Goal: Task Accomplishment & Management: Complete application form

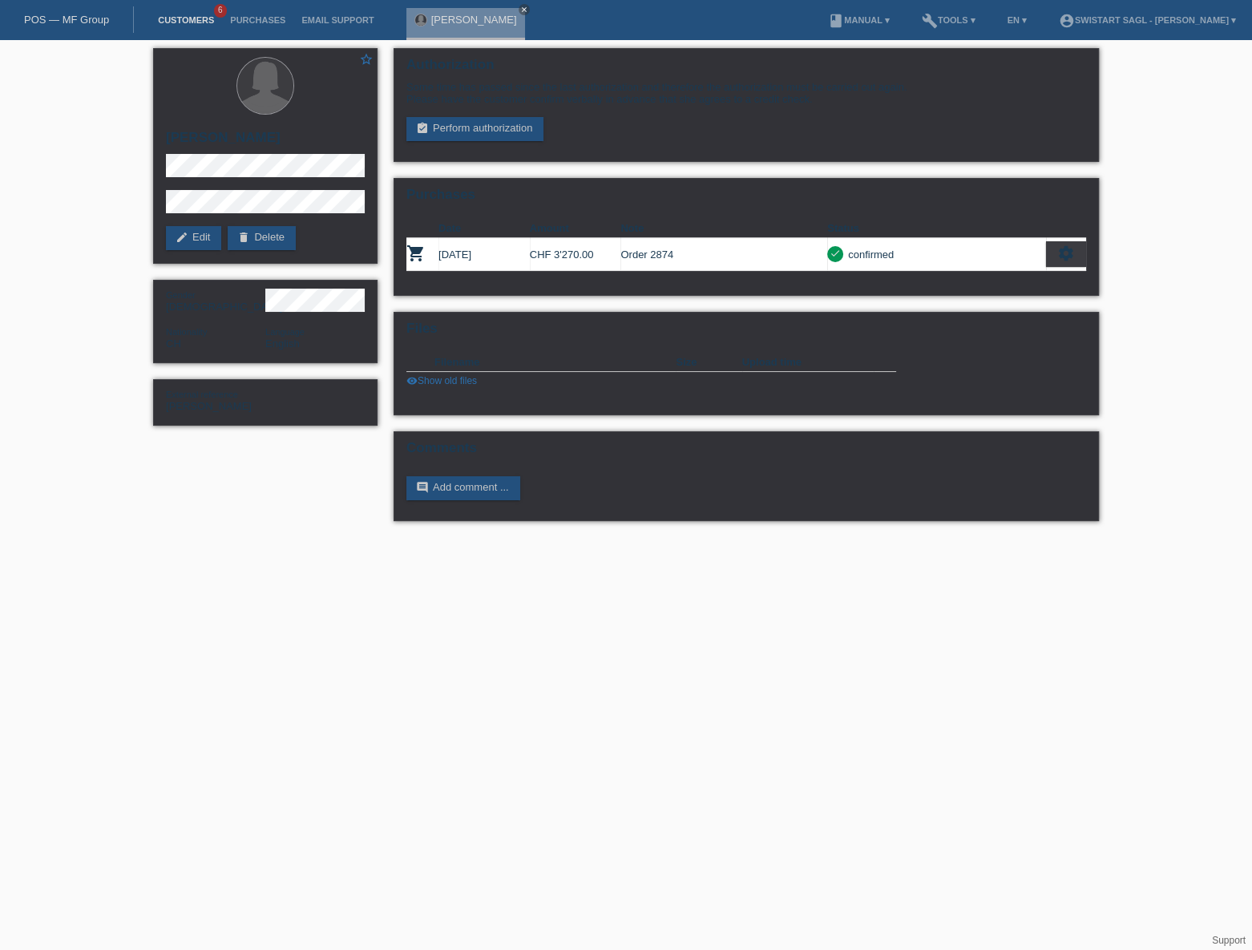
click at [176, 22] on link "Customers" at bounding box center [186, 20] width 72 height 10
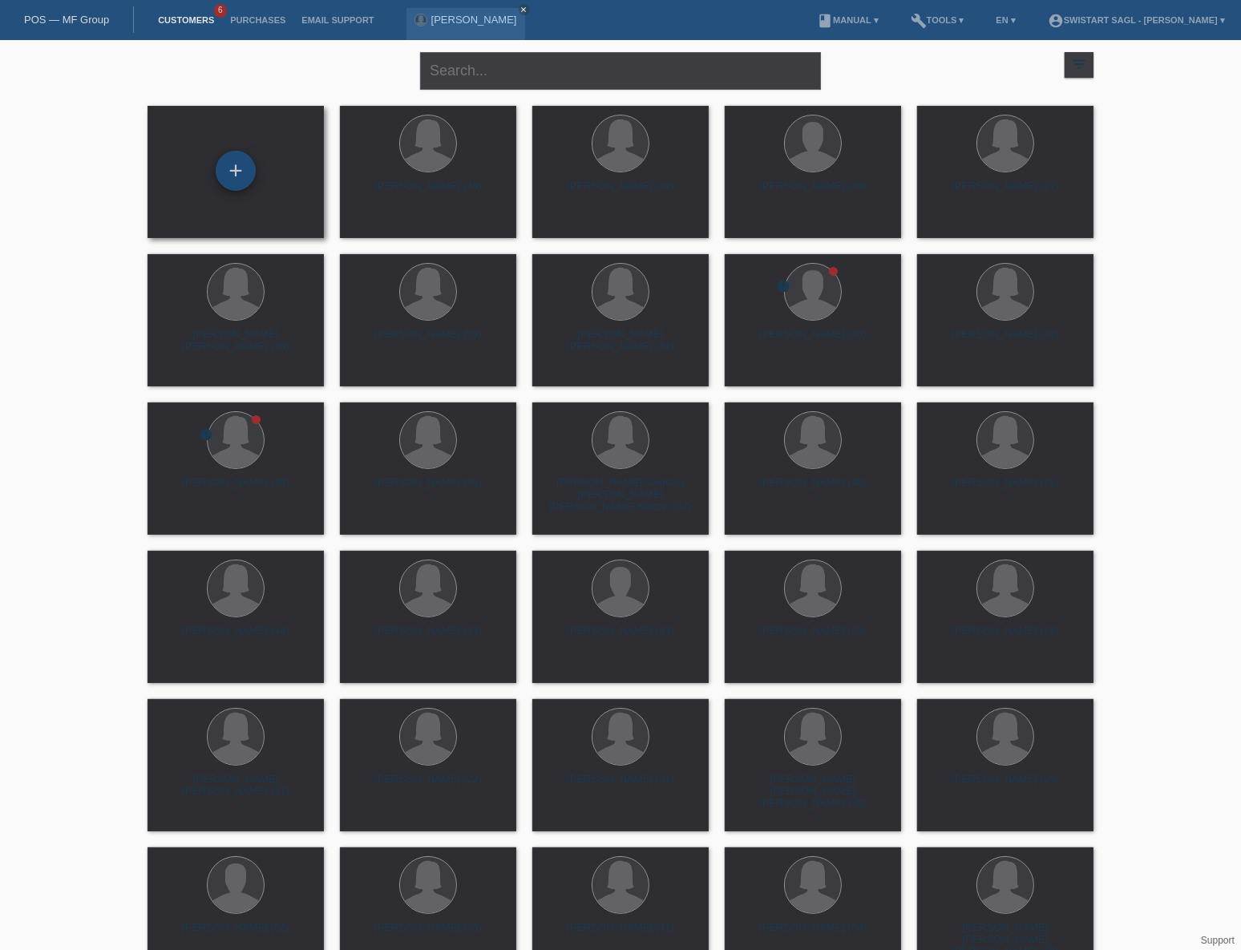
click at [232, 180] on div "+" at bounding box center [235, 170] width 38 height 27
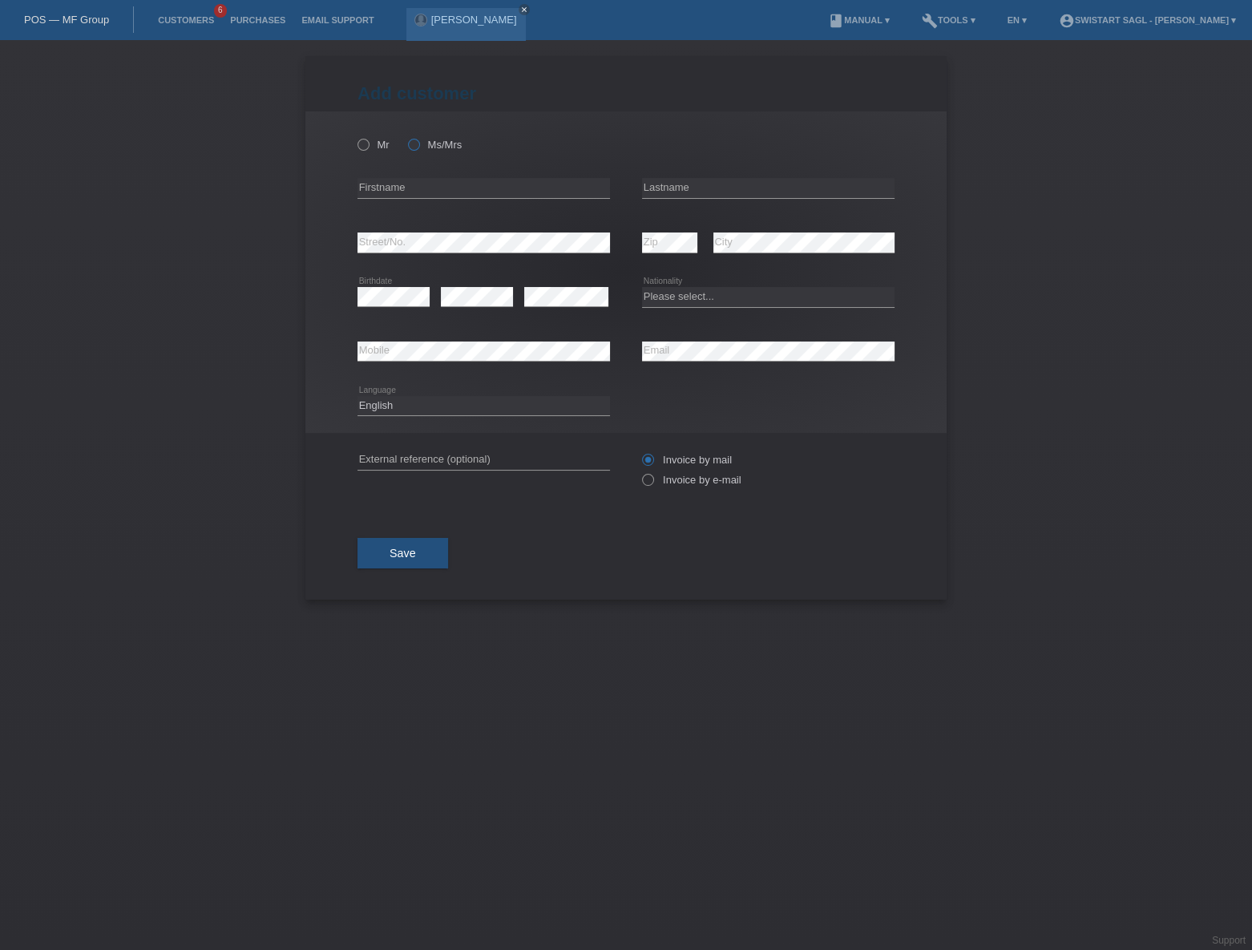
click at [425, 144] on label "Ms/Mrs" at bounding box center [435, 145] width 54 height 12
click at [418, 144] on input "Ms/Mrs" at bounding box center [413, 144] width 10 height 10
radio input "true"
click at [669, 301] on select "Please select... Switzerland Austria Germany Liechtenstein ------------ Afghani…" at bounding box center [768, 296] width 253 height 19
click at [642, 287] on select "Please select... Switzerland Austria Germany Liechtenstein ------------ Afghani…" at bounding box center [768, 296] width 253 height 19
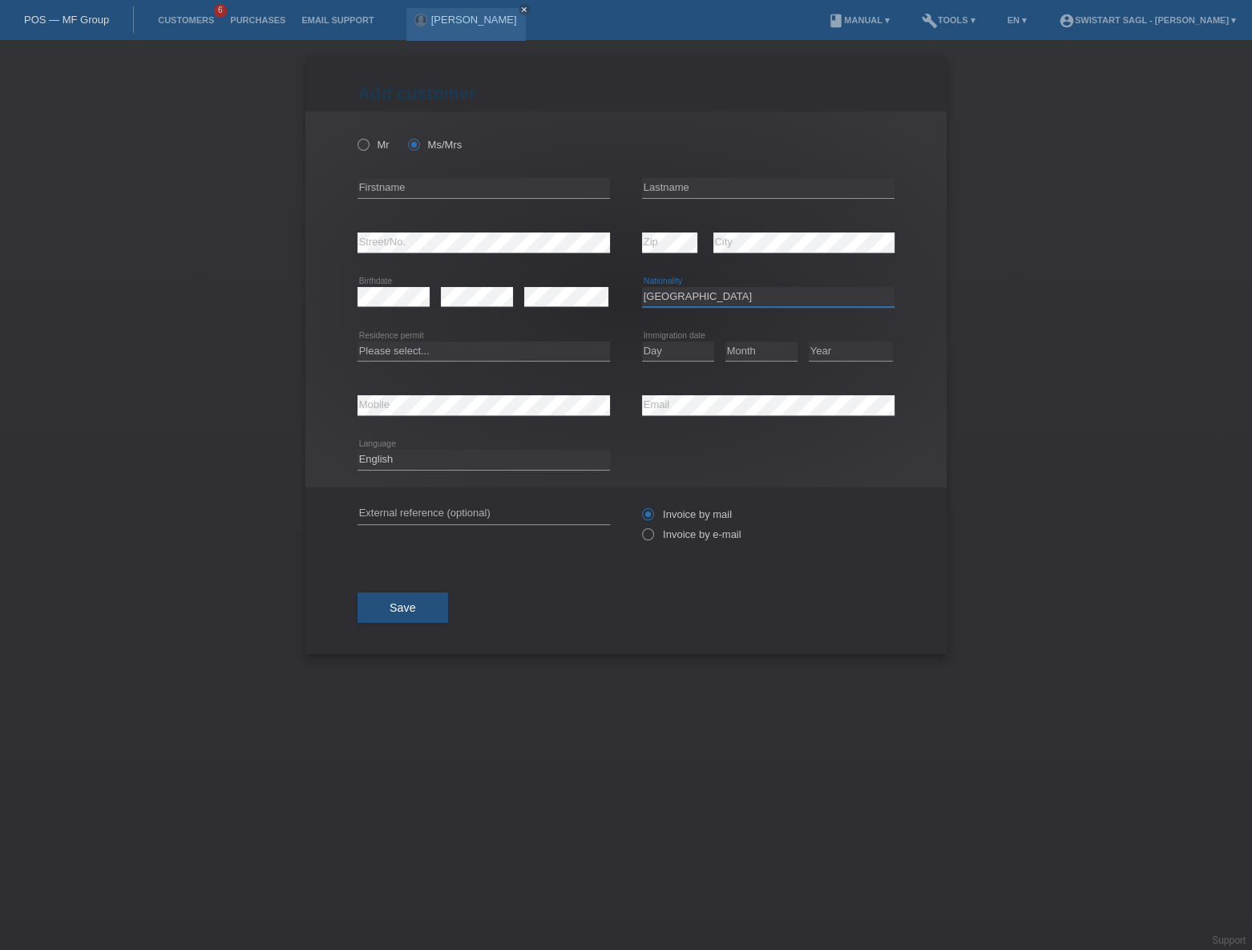
click at [665, 300] on select "Please select... Switzerland Austria Germany Liechtenstein ------------ Afghani…" at bounding box center [768, 296] width 253 height 19
select select "IT"
click at [642, 287] on select "Please select... Switzerland Austria Germany Liechtenstein ------------ Afghani…" at bounding box center [768, 296] width 253 height 19
click at [681, 353] on select "Day 01 02 03 04 05 06 07 08 09 10 11" at bounding box center [678, 351] width 72 height 19
select select "10"
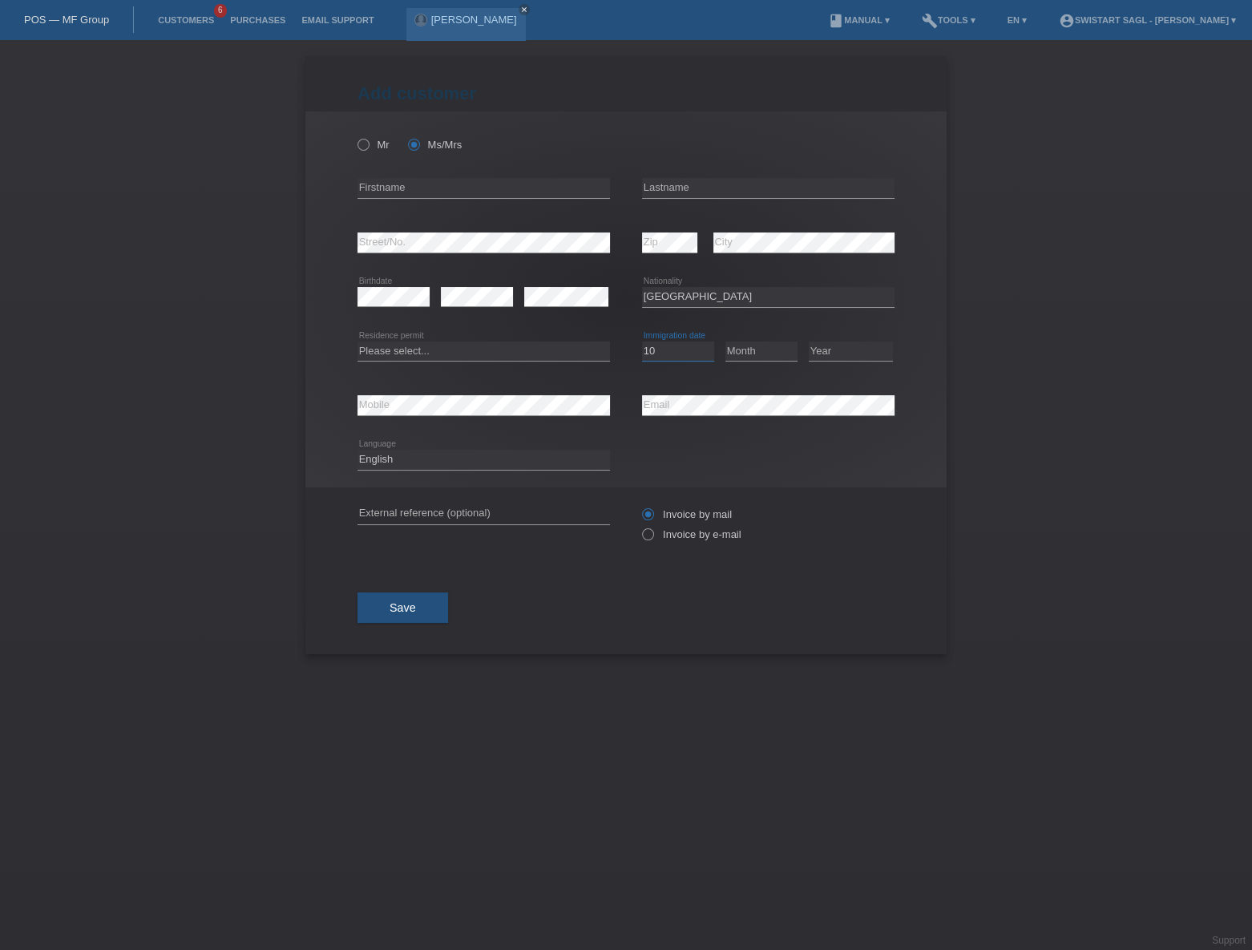
click at [642, 342] on select "Day 01 02 03 04 05 06 07 08 09 10 11" at bounding box center [678, 351] width 72 height 19
click at [761, 343] on select "Month 01 02 03 04 05 06 07 08 09 10 11" at bounding box center [761, 351] width 72 height 19
select select "06"
click at [725, 342] on select "Month 01 02 03 04 05 06 07 08 09 10 11" at bounding box center [761, 351] width 72 height 19
click at [833, 346] on select "Year 2025 2024 2023 2022 2021 2020 2019 2018 2017 2016 2015 2014 2013 2012 2011…" at bounding box center [851, 351] width 84 height 19
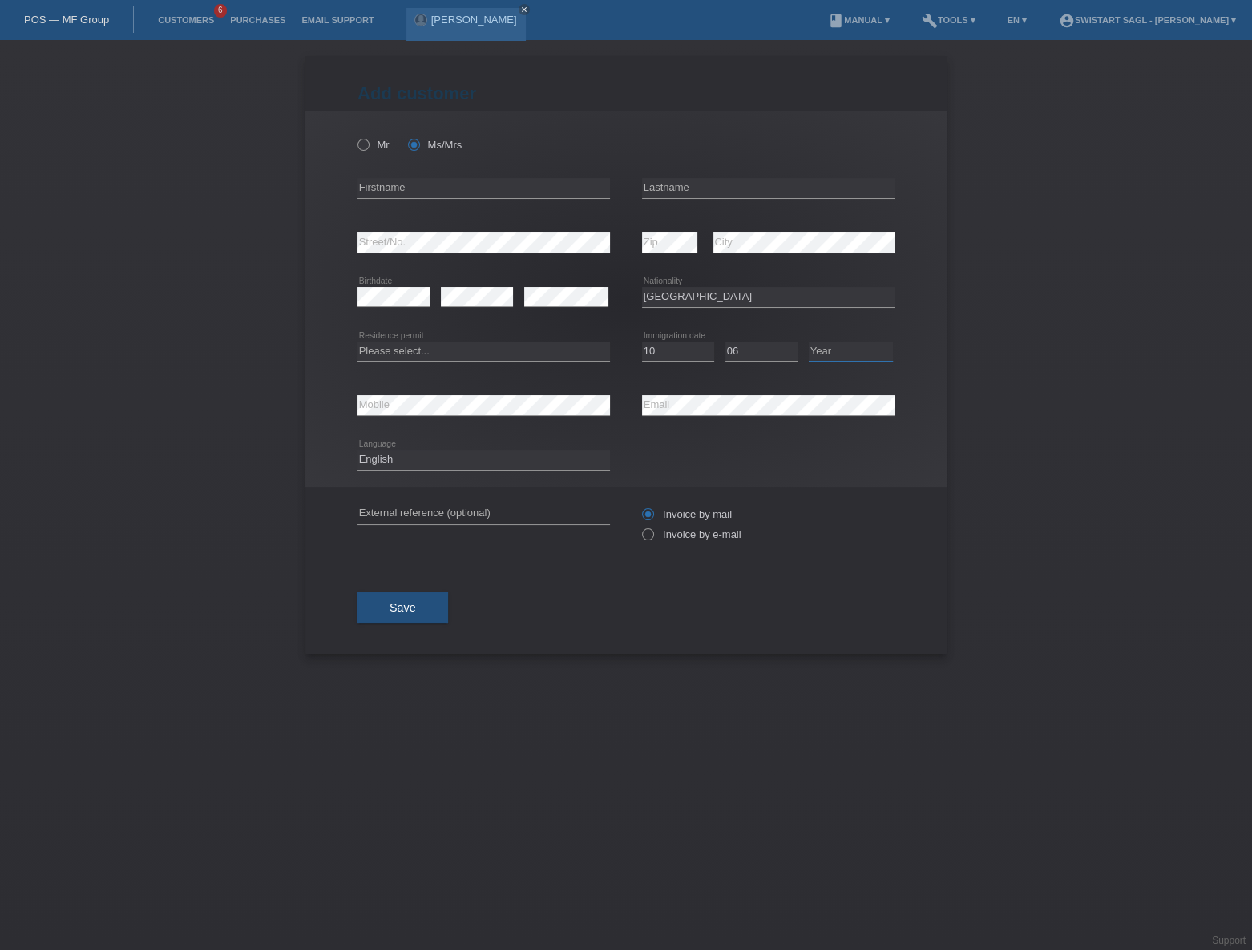
select select "2017"
click at [809, 342] on select "Year 2025 2024 2023 2022 2021 2020 2019 2018 2017 2016 2015 2014 2013 2012 2011…" at bounding box center [851, 351] width 84 height 19
click at [390, 348] on select "Please select... C B B - Refugee status Other" at bounding box center [484, 351] width 253 height 19
select select "B"
click at [358, 342] on select "Please select... C B B - Refugee status Other" at bounding box center [484, 351] width 253 height 19
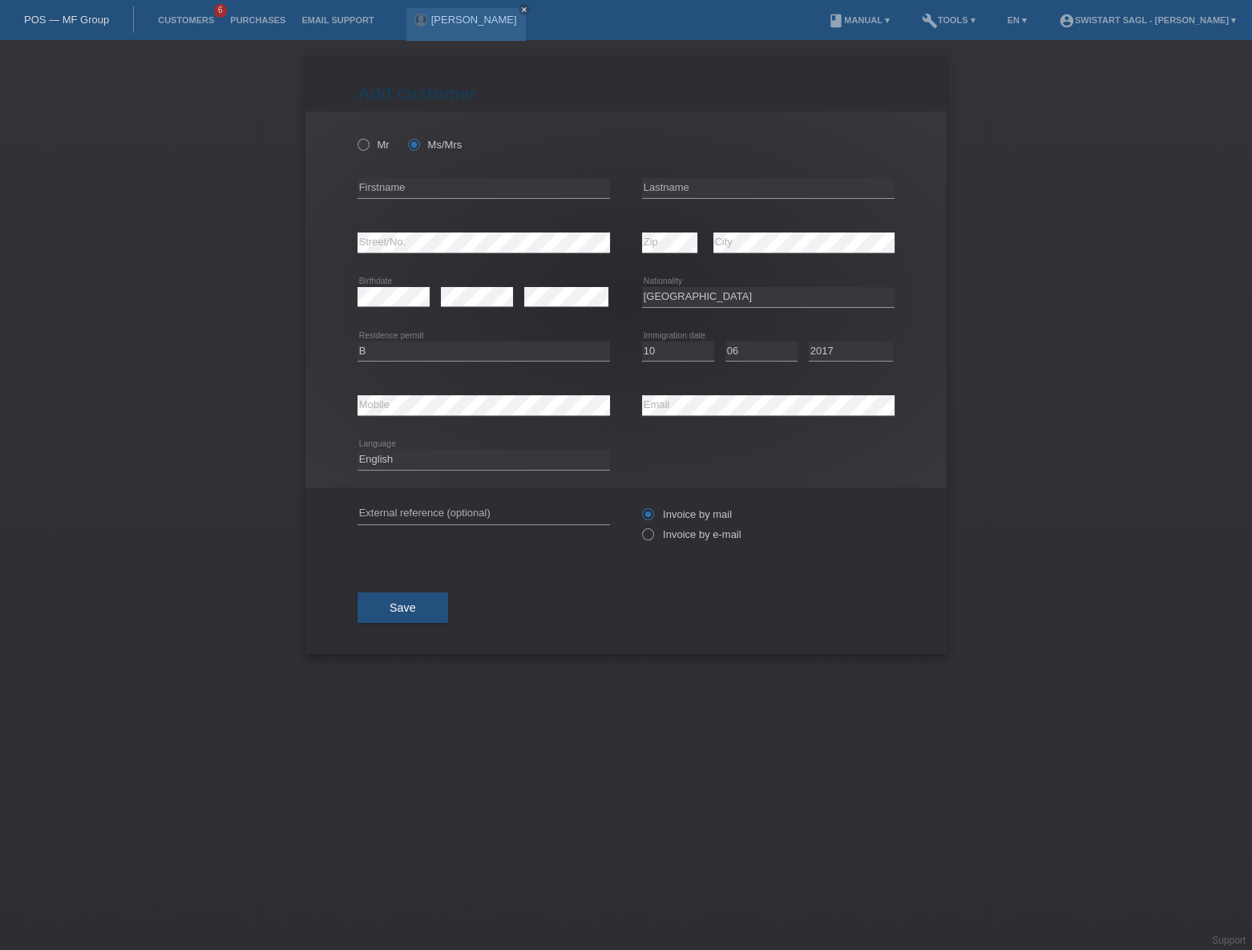
click at [243, 354] on div "Add customer Add customer Add customer Mr Ms/Mrs error" at bounding box center [626, 495] width 1252 height 910
click at [481, 184] on input "text" at bounding box center [484, 188] width 253 height 20
type input "[PERSON_NAME]"
type input "Topi"
click at [413, 514] on input "text" at bounding box center [484, 514] width 253 height 20
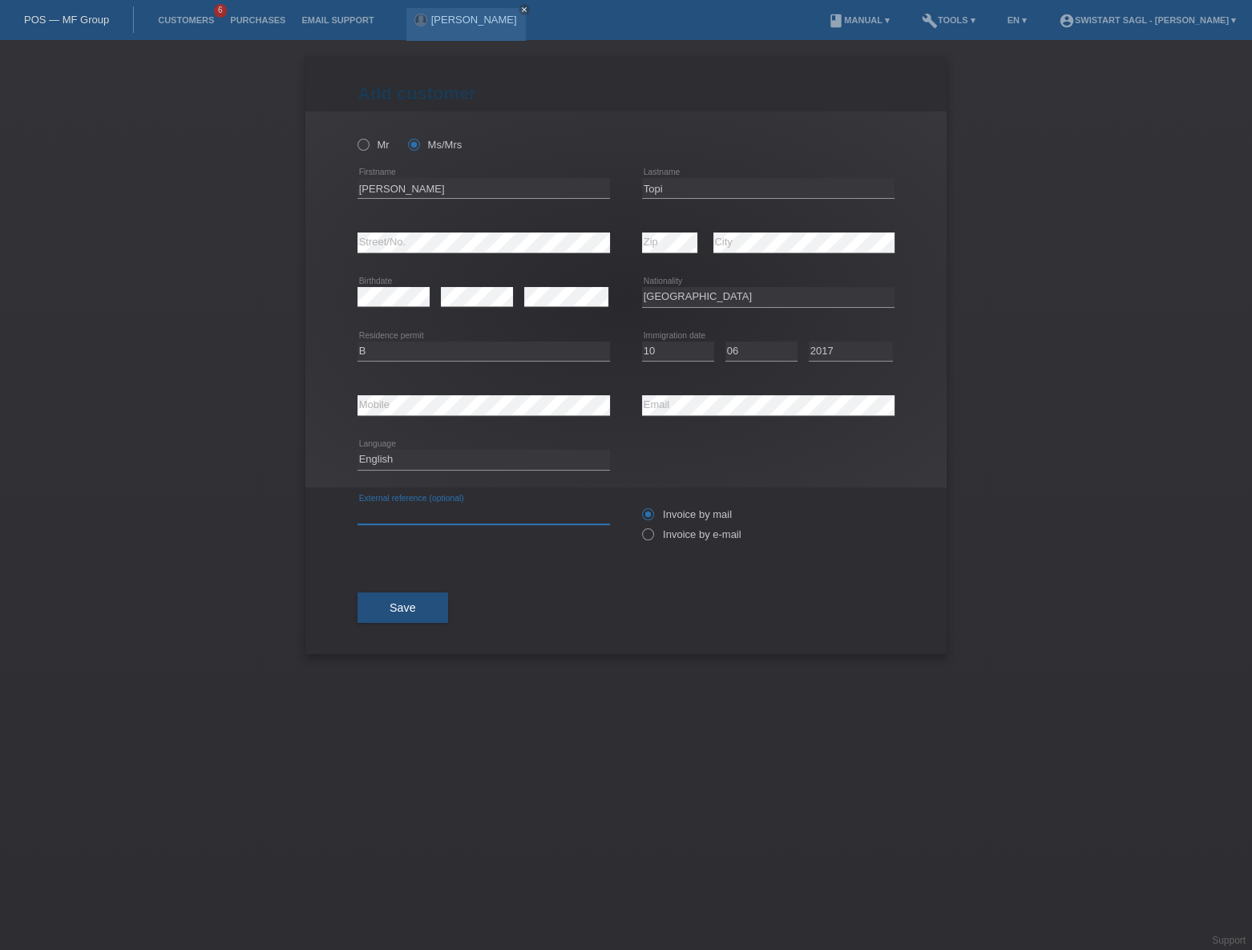
paste input "[PERSON_NAME]"
type input "[PERSON_NAME]"
click at [782, 611] on div "Save" at bounding box center [626, 607] width 537 height 93
click at [729, 528] on label "Invoice by e-mail" at bounding box center [691, 534] width 99 height 12
click at [653, 528] on input "Invoice by e-mail" at bounding box center [647, 538] width 10 height 20
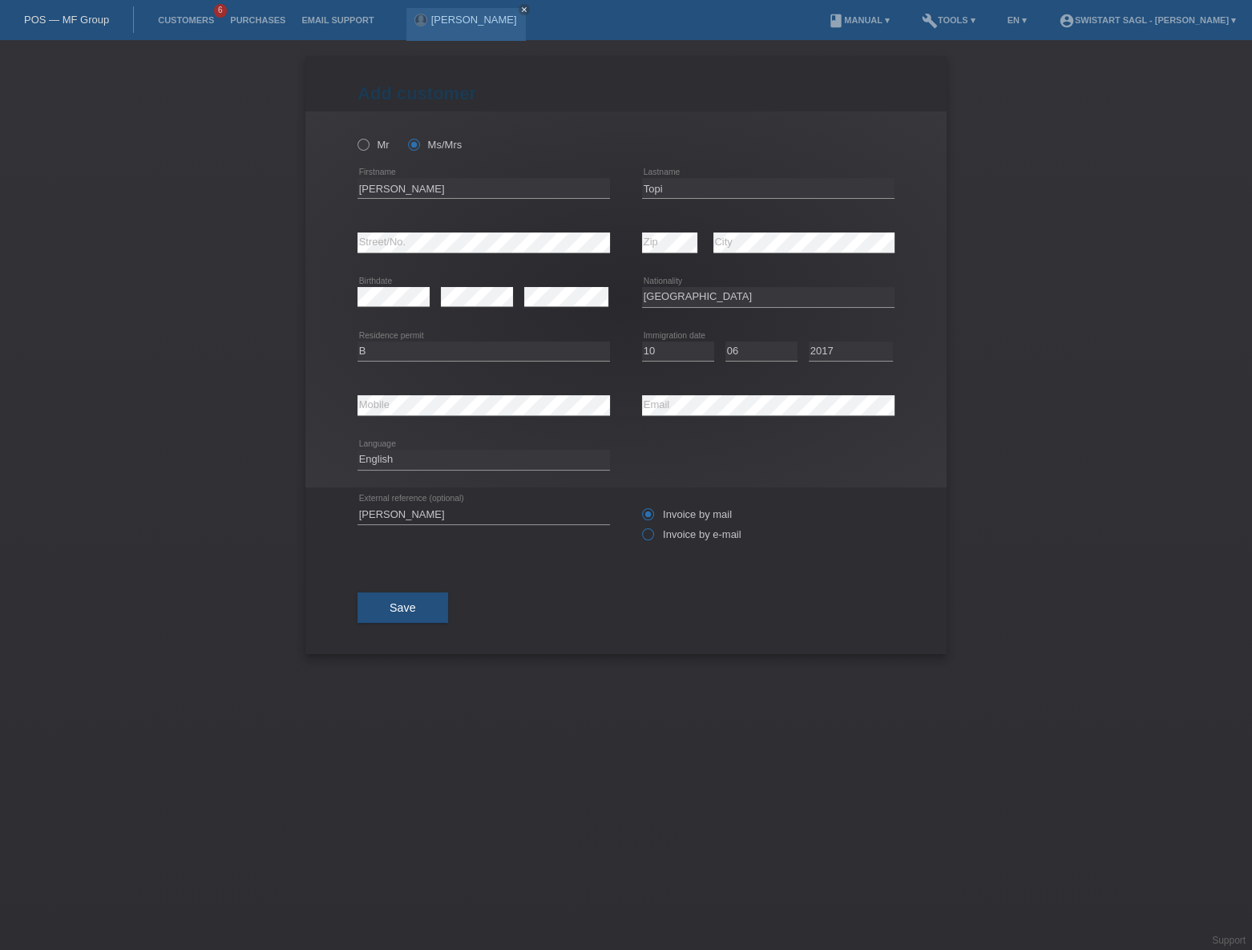
radio input "true"
click at [830, 604] on div "Save" at bounding box center [626, 607] width 537 height 93
click at [830, 579] on div "Save" at bounding box center [626, 607] width 537 height 93
click at [415, 607] on button "Save" at bounding box center [403, 607] width 91 height 30
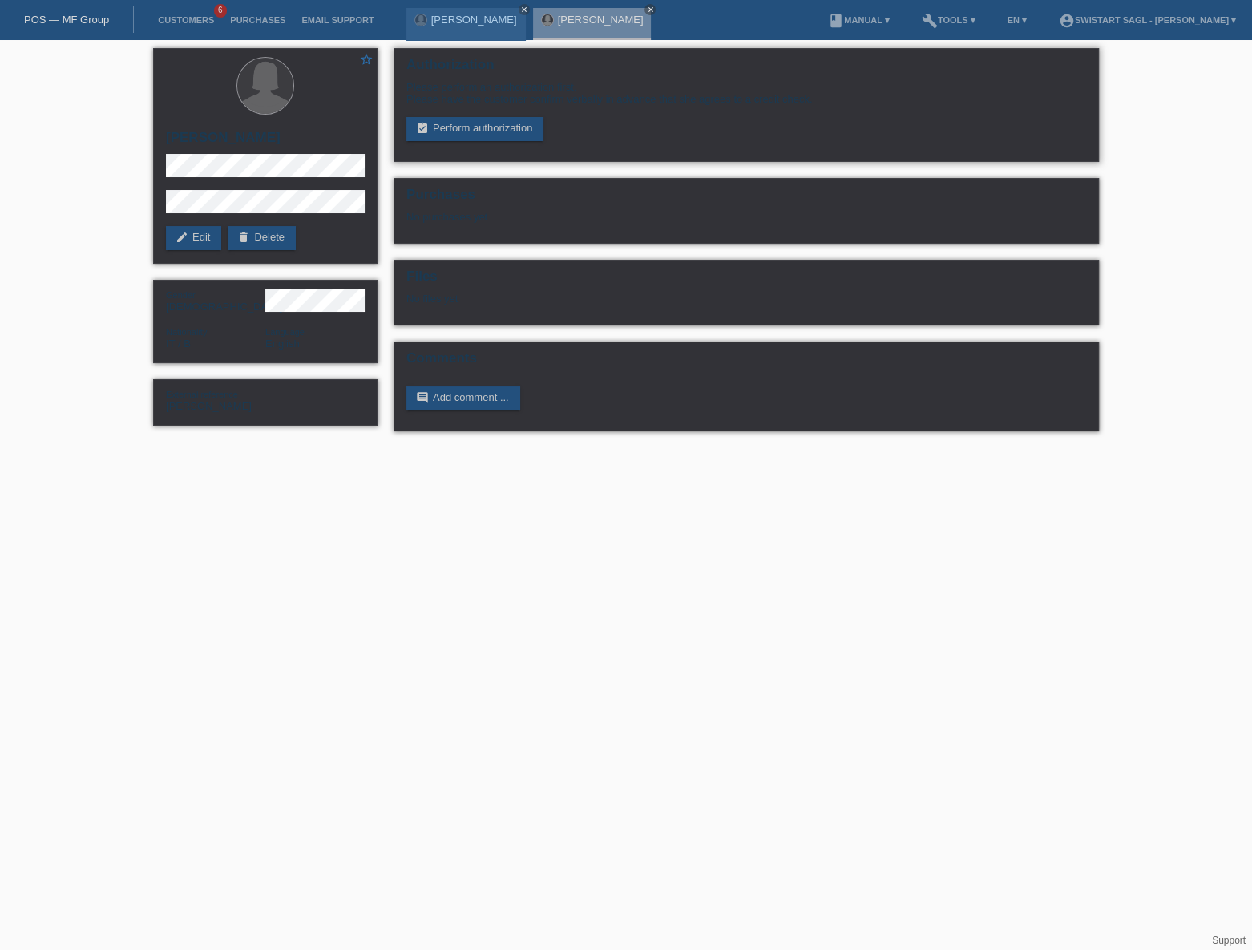
click at [502, 115] on div "Please perform an authorization first. Please have the customer confirm verball…" at bounding box center [746, 111] width 680 height 60
click at [501, 124] on link "assignment_turned_in Perform authorization" at bounding box center [474, 129] width 137 height 24
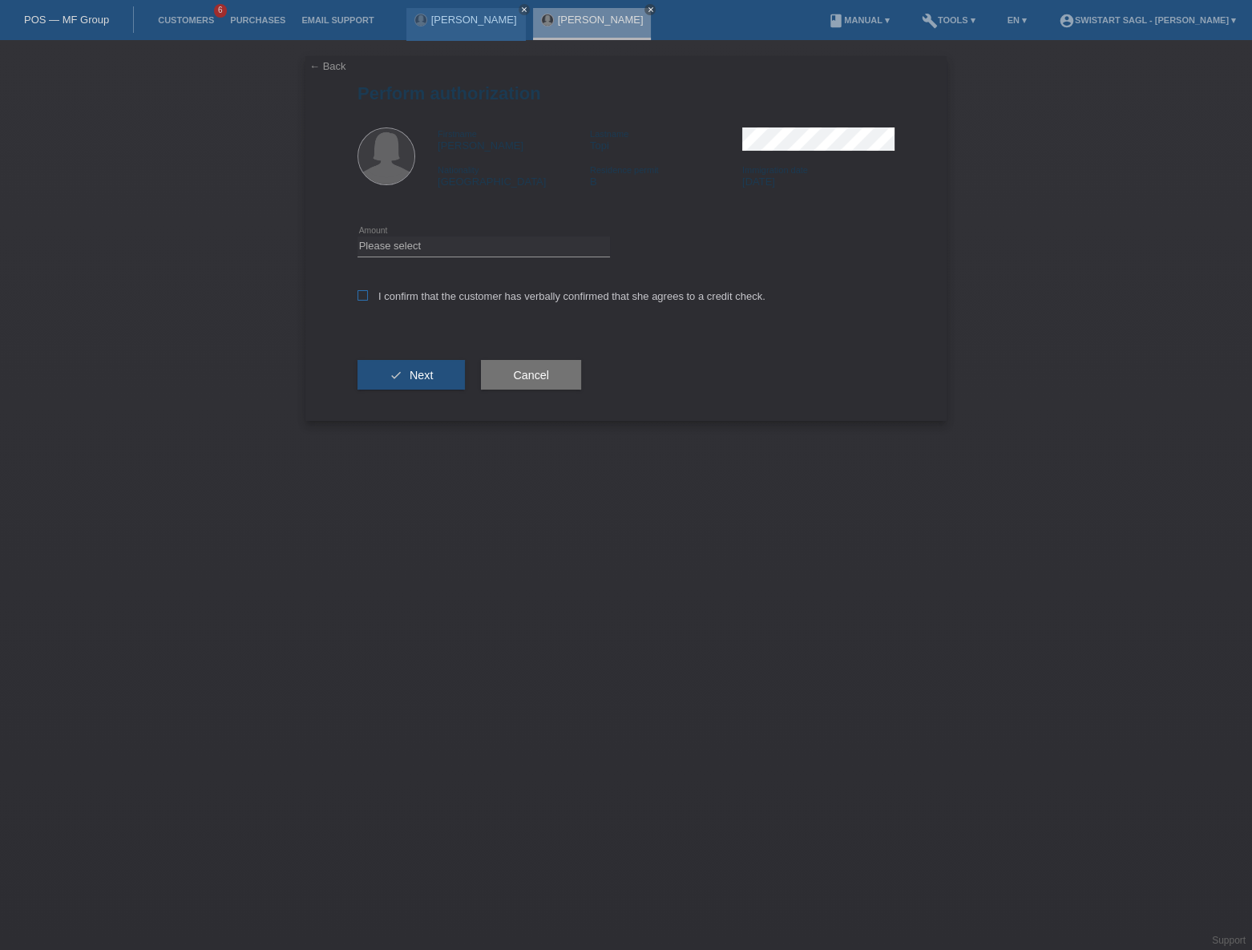
click at [376, 297] on label "I confirm that the customer has verbally confirmed that she agrees to a credit …" at bounding box center [562, 296] width 408 height 12
click at [368, 297] on input "I confirm that the customer has verbally confirmed that she agrees to a credit …" at bounding box center [363, 295] width 10 height 10
checkbox input "true"
click at [401, 248] on select "Please select CHF 1.00 - CHF 499.00 CHF 500.00 - CHF 1'999.00 CHF 2'000.00 - CH…" at bounding box center [484, 245] width 253 height 19
select select "2"
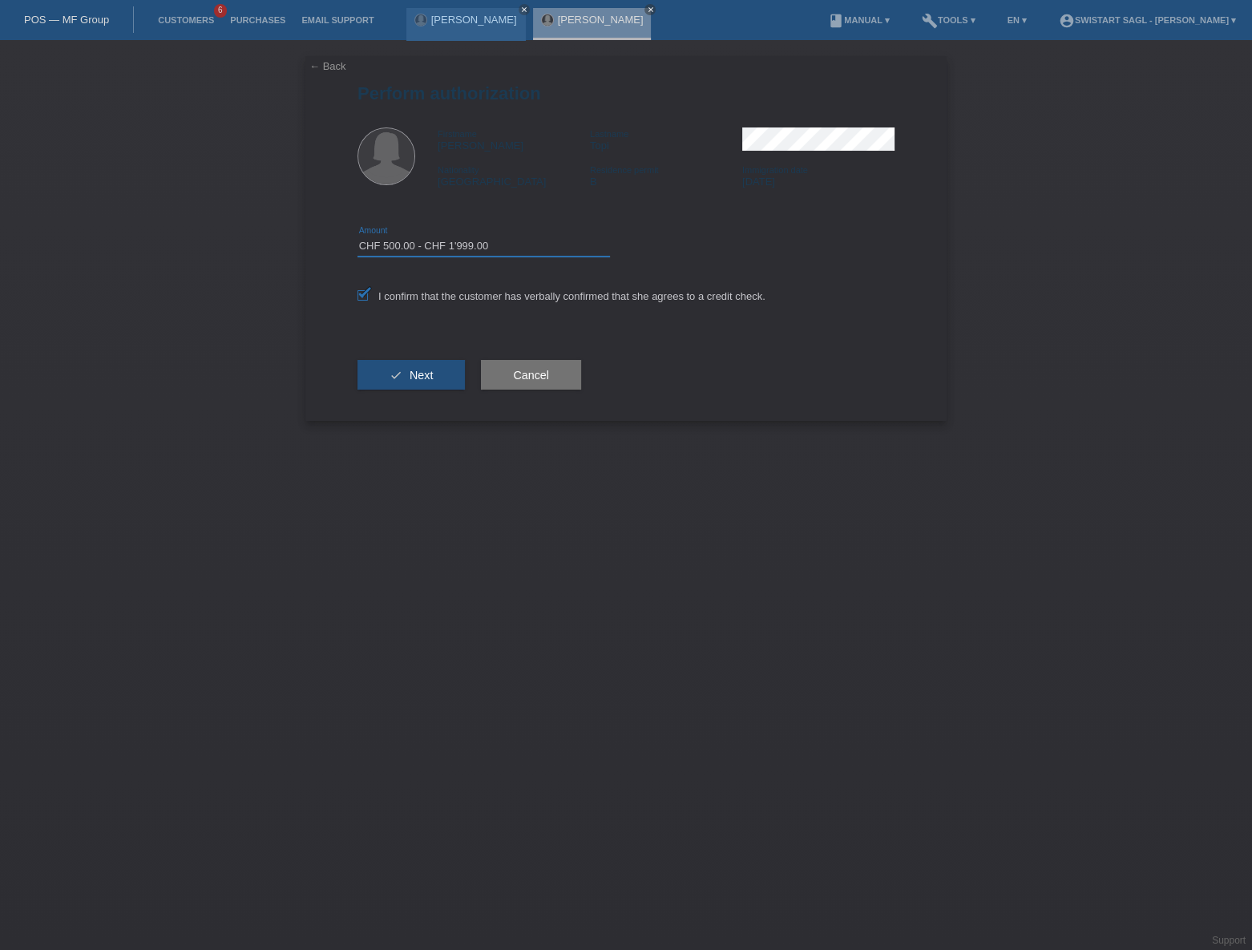
click at [358, 236] on select "Please select CHF 1.00 - CHF 499.00 CHF 500.00 - CHF 1'999.00 CHF 2'000.00 - CH…" at bounding box center [484, 245] width 253 height 19
click at [433, 376] on button "check Next" at bounding box center [411, 375] width 107 height 30
